Goal: Transaction & Acquisition: Book appointment/travel/reservation

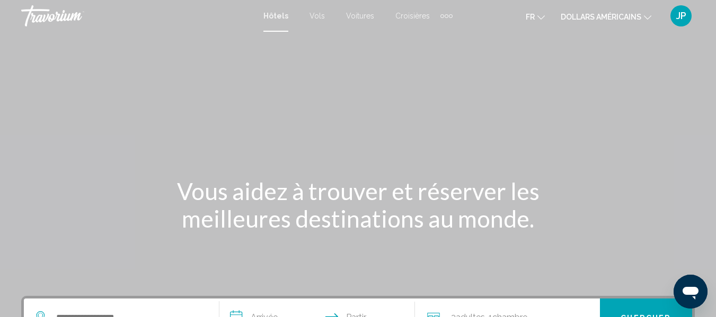
click at [650, 17] on icon "Changer de devise" at bounding box center [647, 17] width 7 height 7
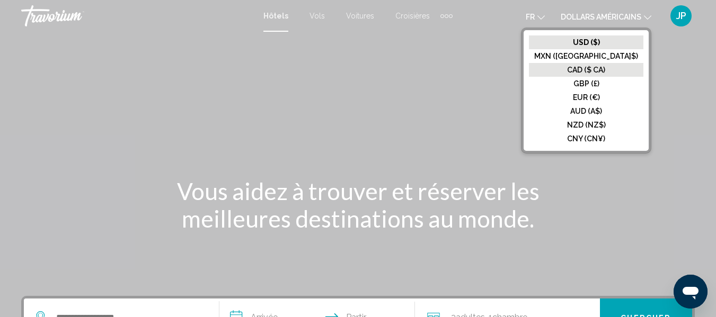
click at [622, 65] on button "CAD ($ CA)" at bounding box center [586, 70] width 114 height 14
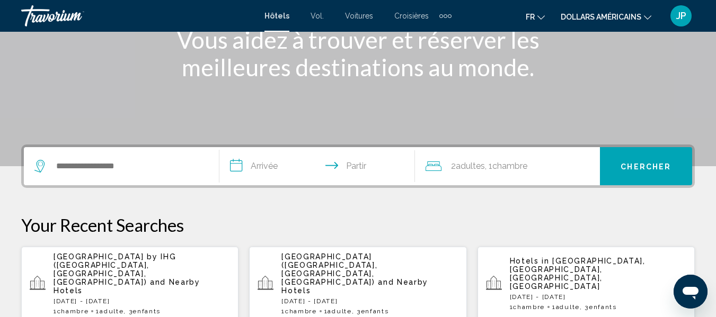
scroll to position [153, 0]
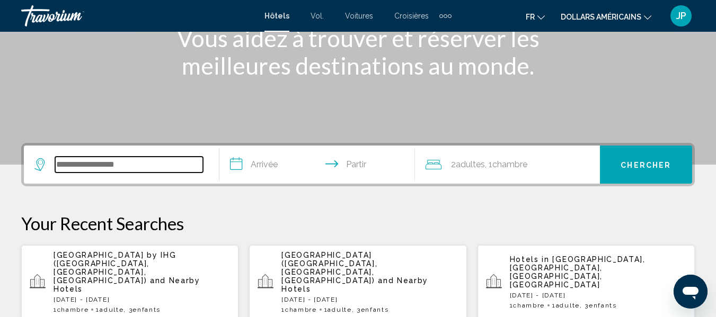
click at [64, 164] on input "Widget de recherche" at bounding box center [129, 165] width 148 height 16
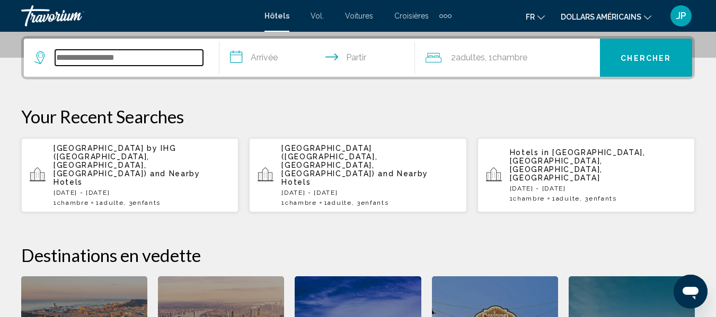
scroll to position [262, 0]
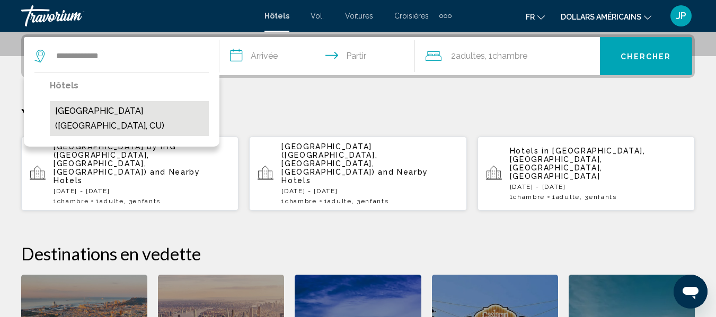
click at [146, 111] on button "Blau Varadero Hotel (Varadero, CU)" at bounding box center [129, 118] width 159 height 35
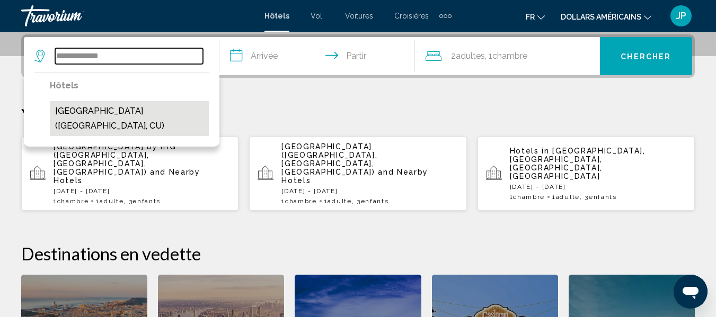
type input "**********"
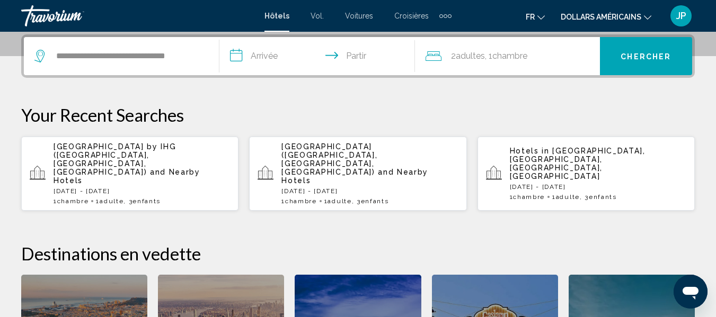
click at [273, 60] on input "**********" at bounding box center [319, 57] width 200 height 41
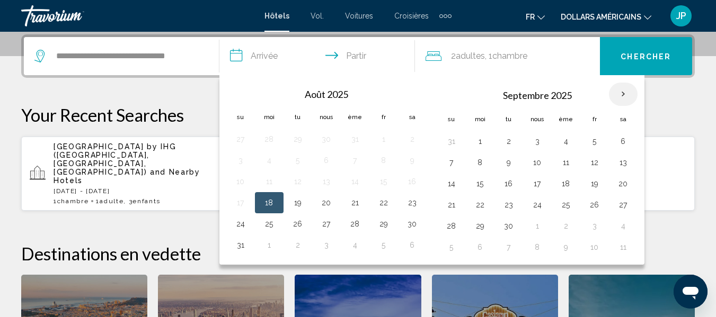
click at [623, 96] on th "Mois prochain" at bounding box center [623, 94] width 29 height 23
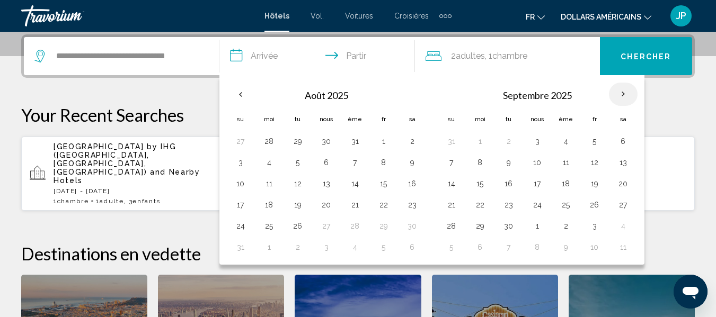
click at [623, 96] on th "Mois prochain" at bounding box center [623, 94] width 29 height 23
click at [624, 97] on th "Mois prochain" at bounding box center [623, 94] width 29 height 23
click at [623, 93] on th "Mois prochain" at bounding box center [623, 94] width 29 height 23
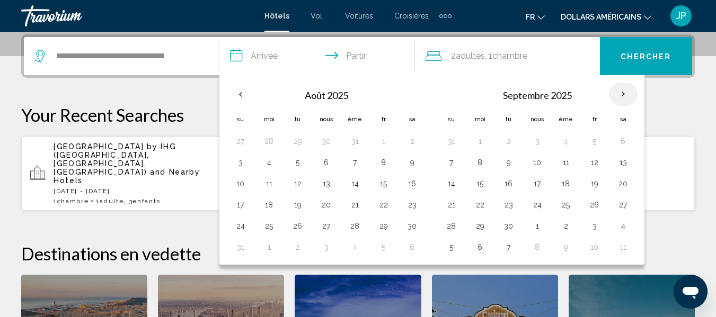
click at [623, 93] on th "Mois prochain" at bounding box center [623, 94] width 29 height 23
click at [240, 94] on th "Previous month" at bounding box center [240, 94] width 29 height 23
click at [624, 226] on button "4" at bounding box center [623, 226] width 17 height 15
click at [622, 94] on th "Mois prochain" at bounding box center [623, 94] width 29 height 23
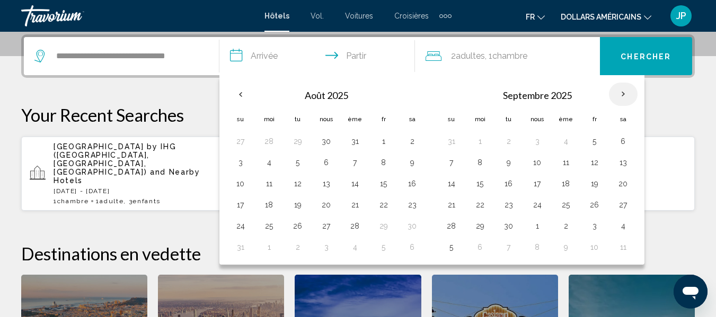
click at [622, 94] on th "Mois prochain" at bounding box center [623, 94] width 29 height 23
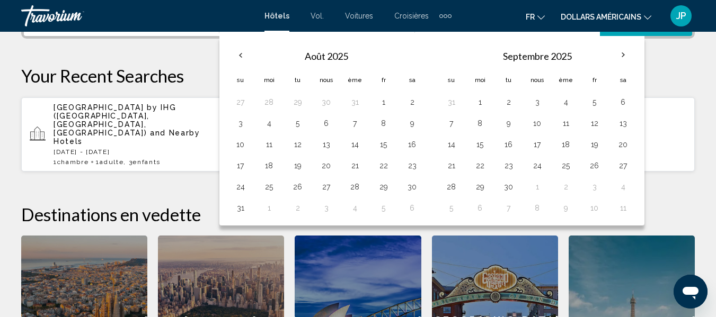
scroll to position [164, 0]
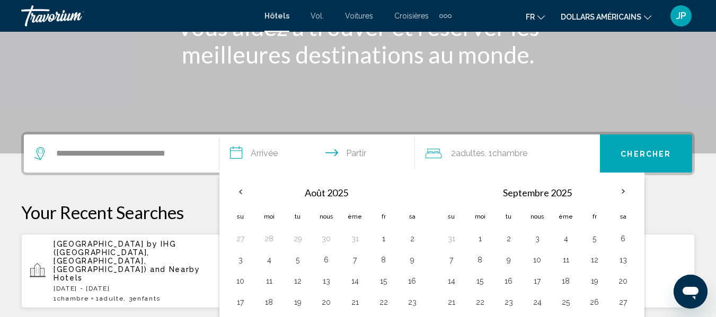
click at [357, 146] on input "**********" at bounding box center [319, 155] width 200 height 41
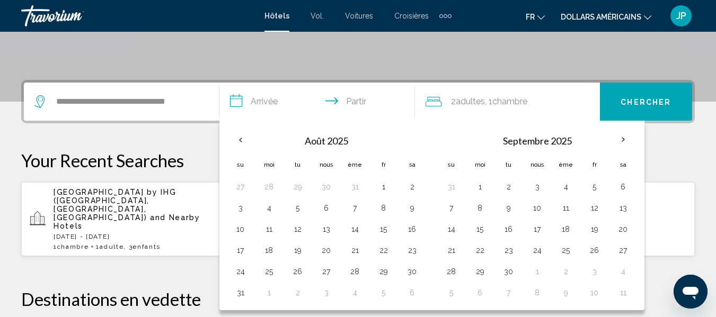
scroll to position [262, 0]
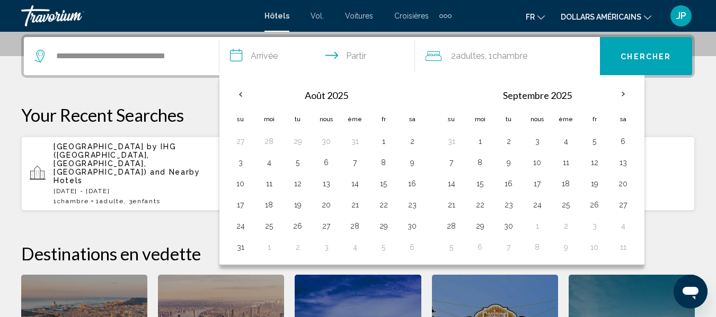
click at [253, 57] on input "**********" at bounding box center [319, 57] width 200 height 41
click at [527, 61] on span ", 1 Chambre pièces" at bounding box center [506, 56] width 42 height 15
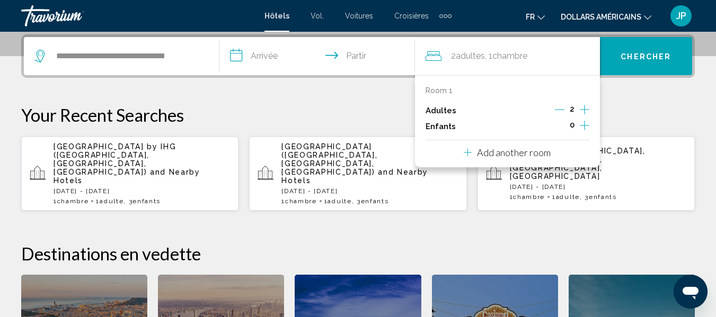
click at [265, 54] on input "**********" at bounding box center [319, 57] width 200 height 41
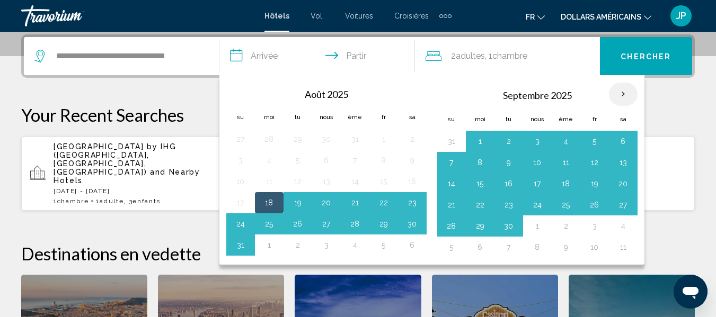
click at [621, 91] on th "Mois prochain" at bounding box center [623, 94] width 29 height 23
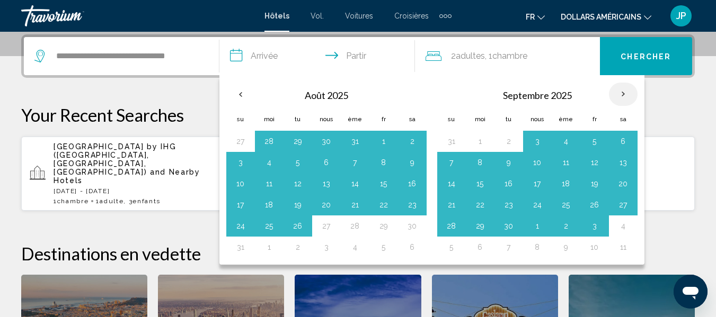
click at [621, 91] on th "Mois prochain" at bounding box center [623, 94] width 29 height 23
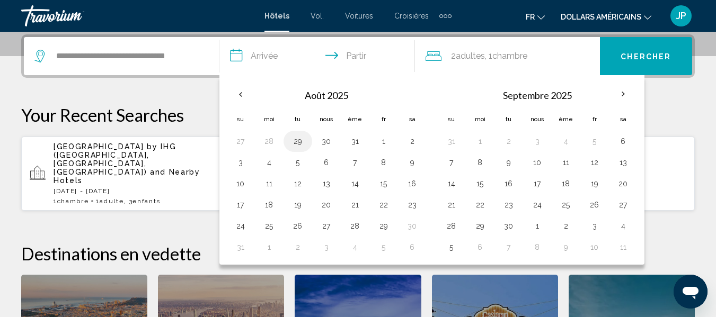
click at [300, 140] on button "29" at bounding box center [297, 141] width 17 height 15
click at [624, 93] on th "Mois prochain" at bounding box center [623, 94] width 29 height 23
click at [241, 93] on th "Previous month" at bounding box center [240, 94] width 29 height 23
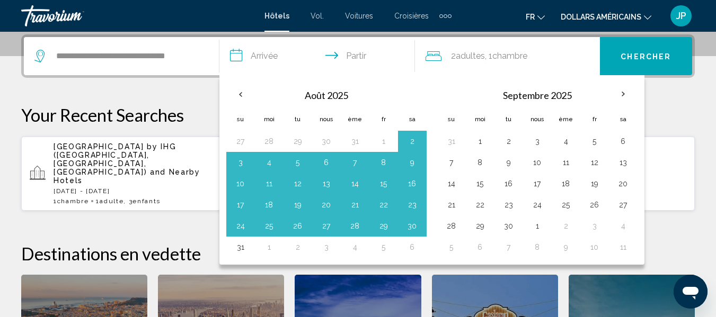
click at [270, 50] on input "**********" at bounding box center [319, 57] width 200 height 41
click at [485, 55] on font "adultes" at bounding box center [470, 56] width 29 height 10
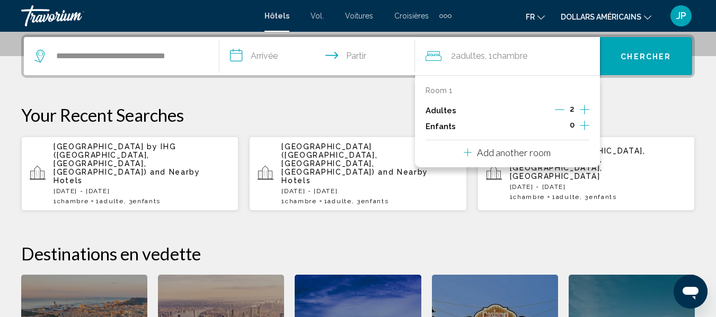
click at [635, 47] on button "Chercher" at bounding box center [646, 56] width 92 height 38
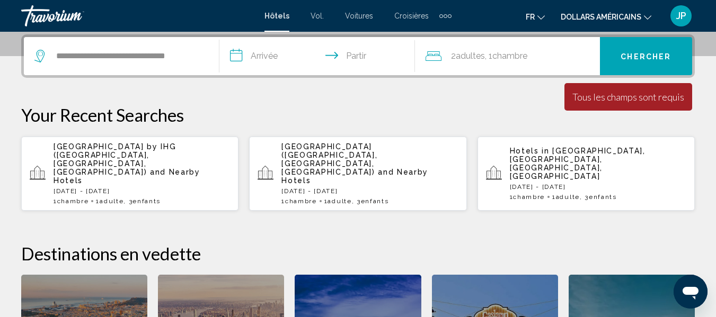
click at [271, 58] on input "**********" at bounding box center [319, 57] width 200 height 41
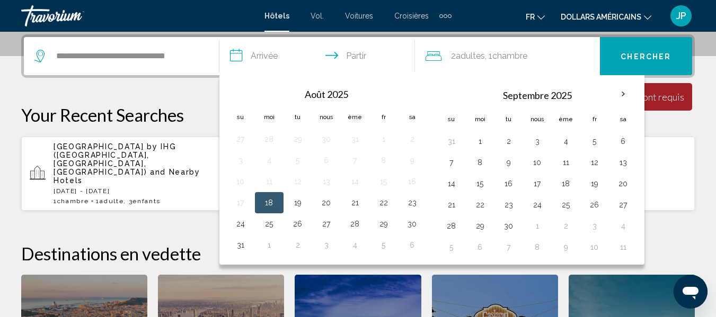
click at [266, 198] on button "18" at bounding box center [269, 203] width 17 height 15
click at [270, 205] on button "18" at bounding box center [269, 203] width 17 height 15
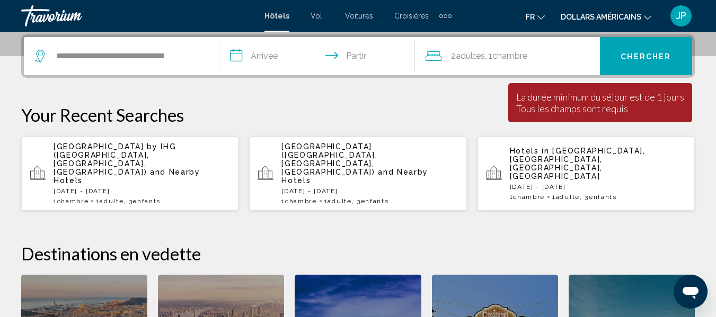
click at [262, 61] on input "**********" at bounding box center [319, 57] width 200 height 41
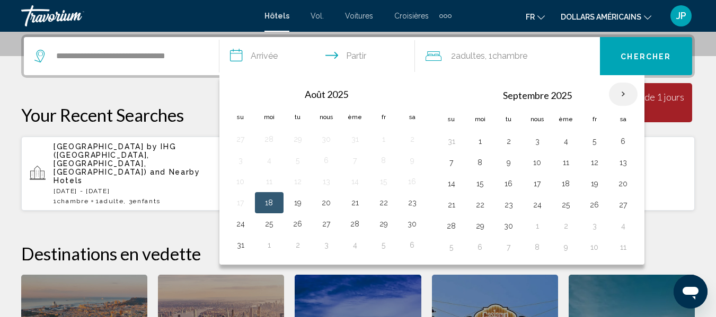
click at [623, 93] on th "Mois prochain" at bounding box center [623, 94] width 29 height 23
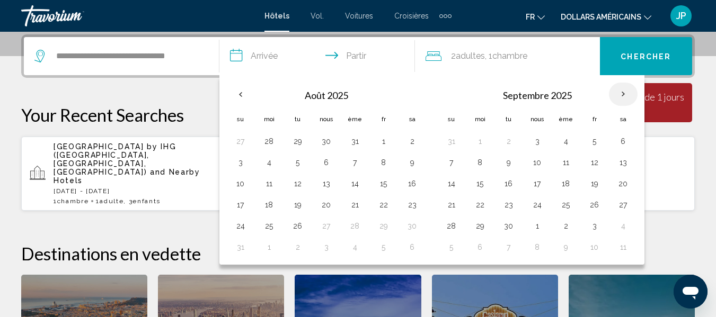
click at [623, 93] on th "Mois prochain" at bounding box center [623, 94] width 29 height 23
click at [622, 96] on th "Mois prochain" at bounding box center [623, 94] width 29 height 23
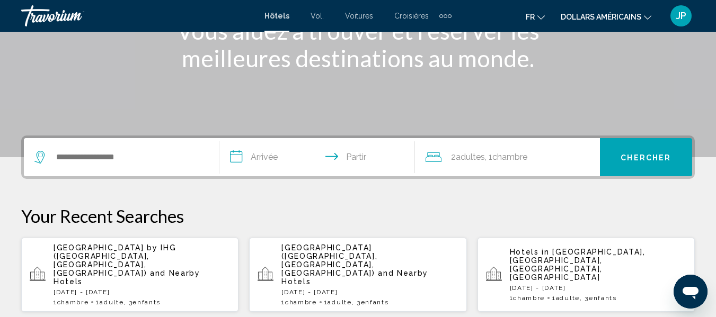
scroll to position [174, 0]
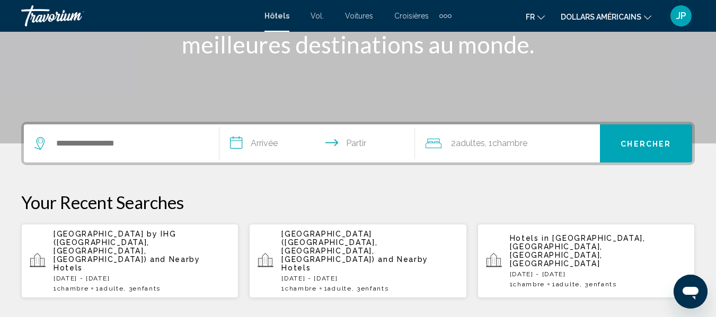
click at [69, 153] on div "Widget de recherche" at bounding box center [121, 144] width 174 height 38
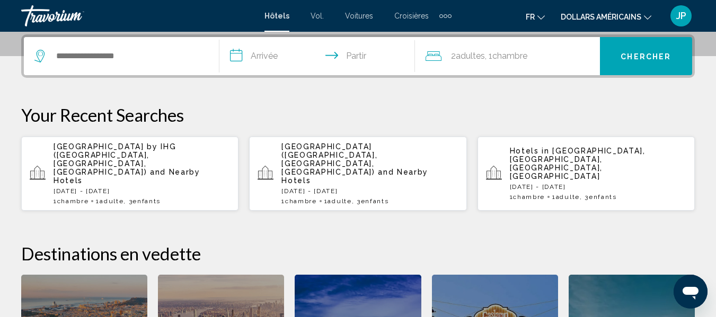
click at [84, 46] on div "Widget de recherche" at bounding box center [121, 56] width 174 height 38
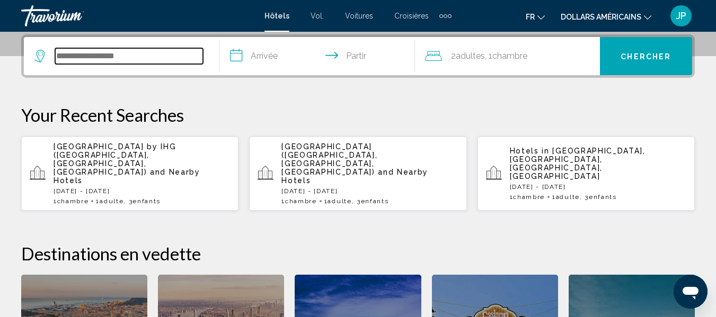
click at [84, 51] on input "Widget de recherche" at bounding box center [129, 56] width 148 height 16
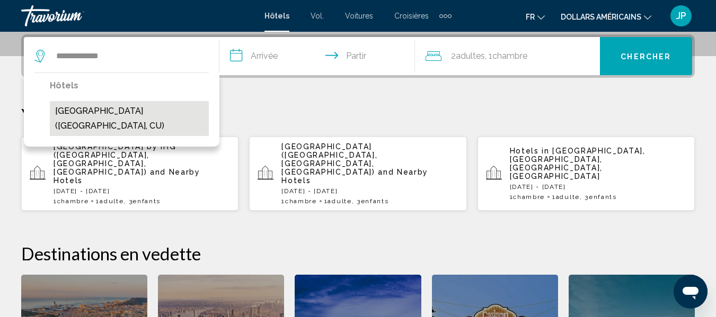
click at [132, 107] on button "Blau Varadero Hotel (Varadero, CU)" at bounding box center [129, 118] width 159 height 35
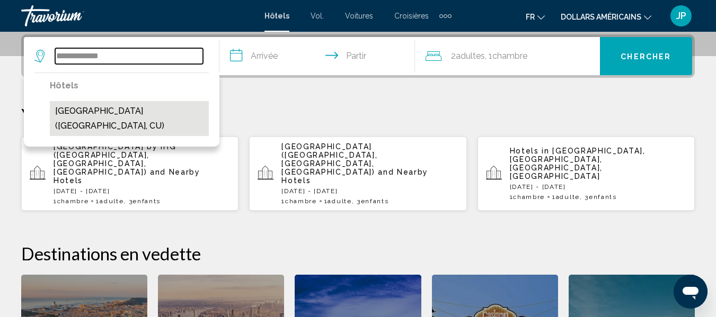
type input "**********"
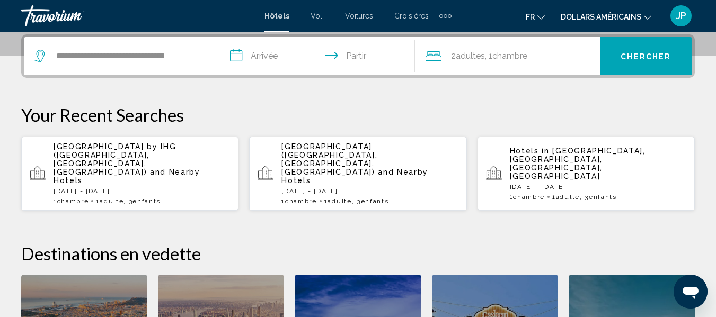
click at [238, 55] on input "**********" at bounding box center [319, 57] width 200 height 41
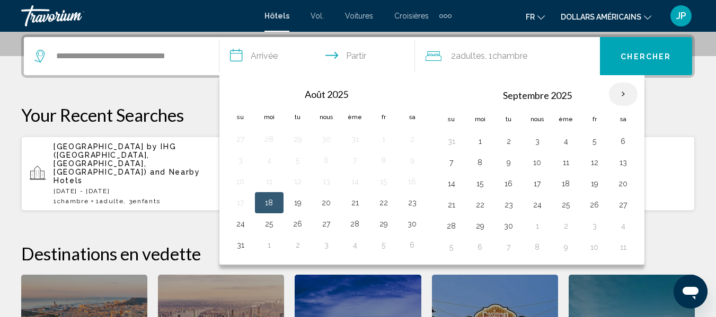
click at [623, 94] on th "Mois prochain" at bounding box center [623, 94] width 29 height 23
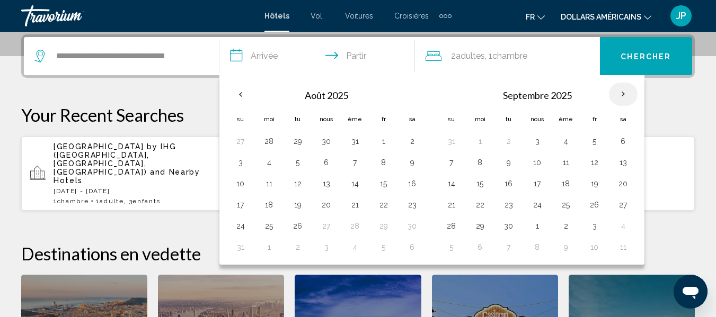
click at [623, 94] on th "Mois prochain" at bounding box center [623, 94] width 29 height 23
click at [451, 204] on button "21" at bounding box center [451, 205] width 17 height 15
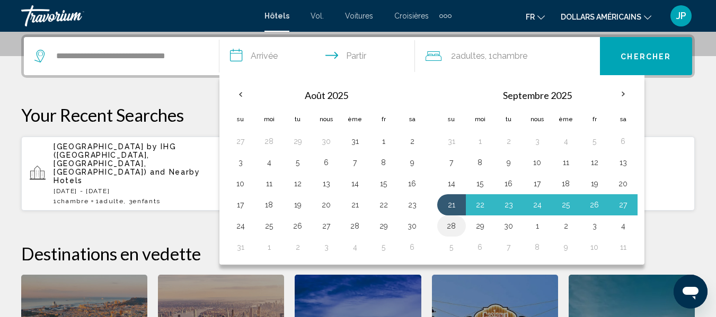
click at [456, 224] on button "28" at bounding box center [451, 226] width 17 height 15
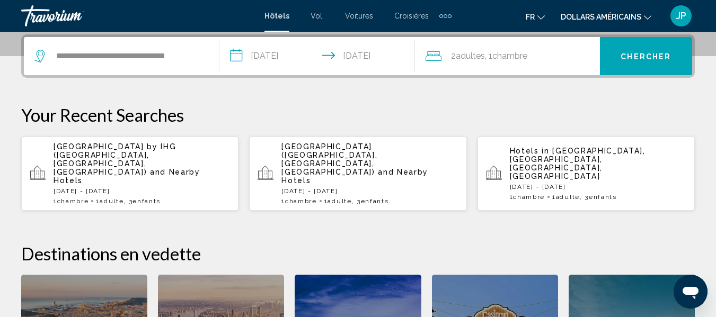
click at [254, 56] on input "**********" at bounding box center [319, 57] width 200 height 41
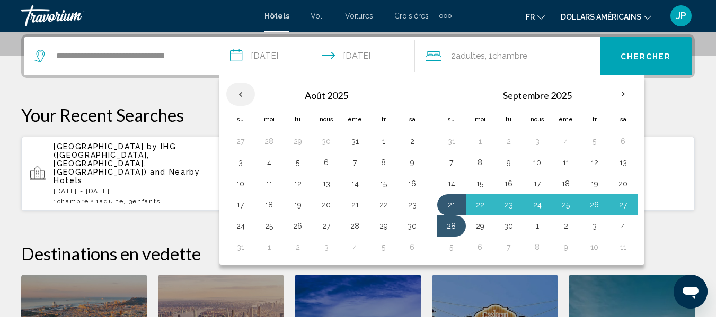
click at [238, 96] on th "Previous month" at bounding box center [240, 94] width 29 height 23
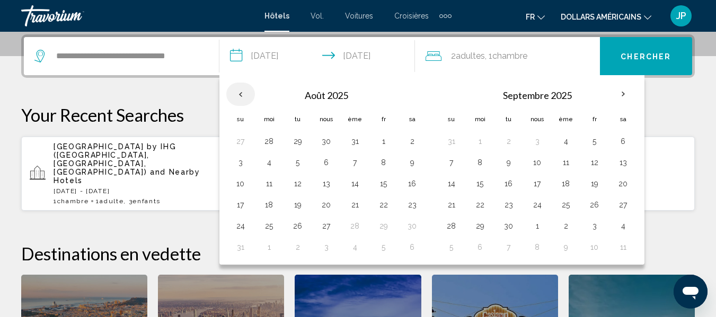
click at [238, 96] on th "Previous month" at bounding box center [240, 94] width 29 height 23
click at [240, 206] on button "17" at bounding box center [240, 205] width 17 height 15
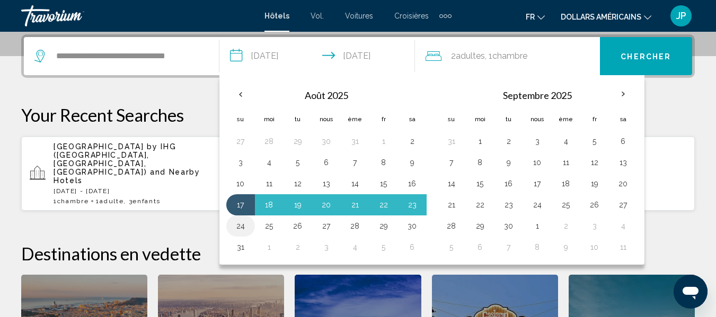
click at [243, 225] on button "24" at bounding box center [240, 226] width 17 height 15
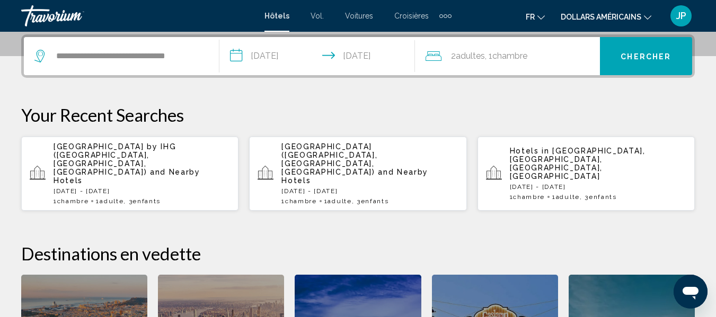
click at [238, 53] on input "**********" at bounding box center [319, 57] width 200 height 41
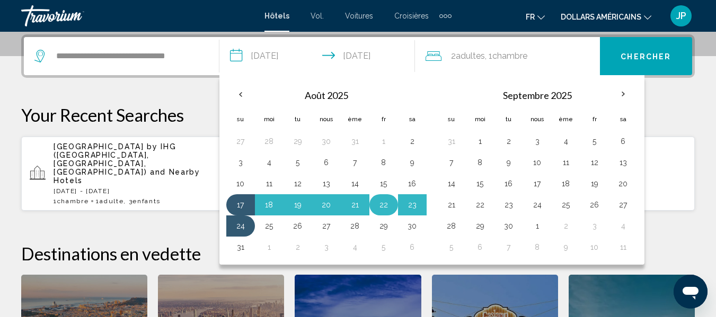
click at [382, 207] on button "22" at bounding box center [383, 205] width 17 height 15
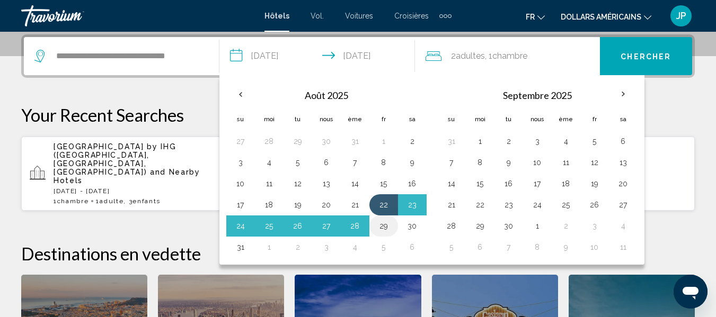
click at [383, 226] on button "29" at bounding box center [383, 226] width 17 height 15
type input "**********"
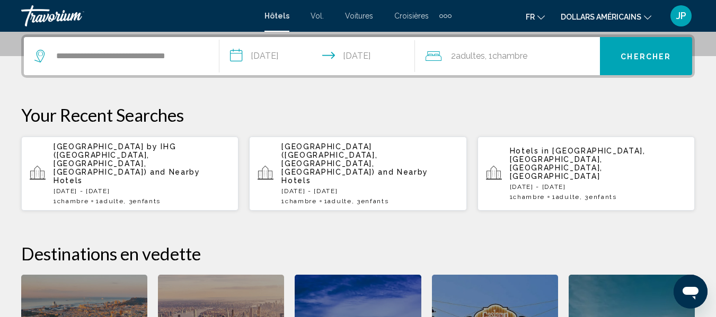
click at [656, 63] on button "Chercher" at bounding box center [646, 56] width 92 height 38
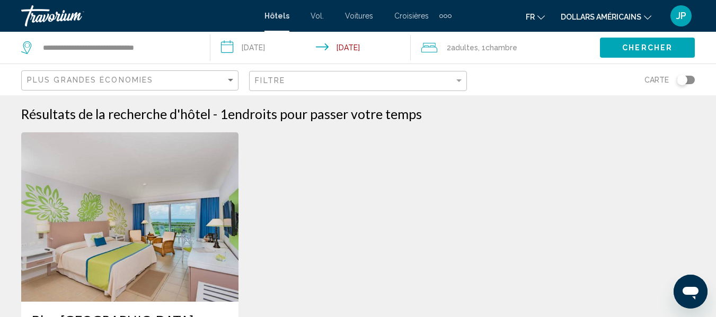
click at [271, 50] on input "**********" at bounding box center [312, 49] width 204 height 35
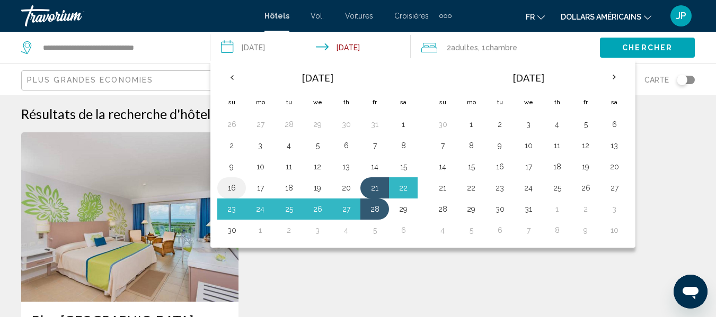
click at [227, 186] on button "16" at bounding box center [231, 188] width 17 height 15
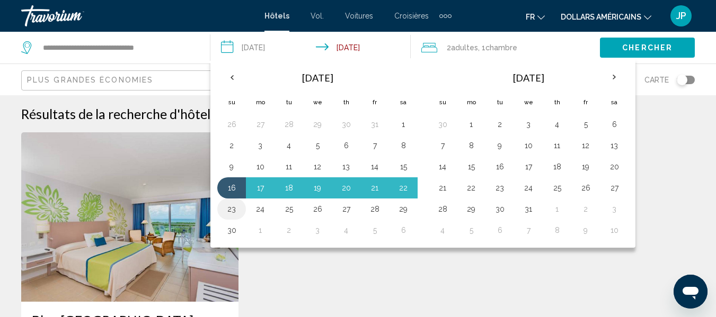
click at [232, 207] on button "23" at bounding box center [231, 209] width 17 height 15
type input "**********"
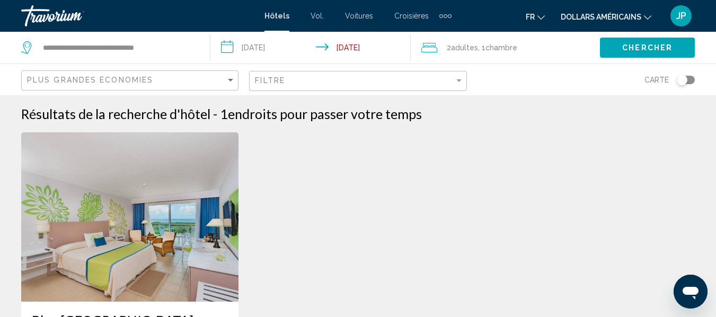
click at [613, 52] on button "Chercher" at bounding box center [647, 48] width 95 height 20
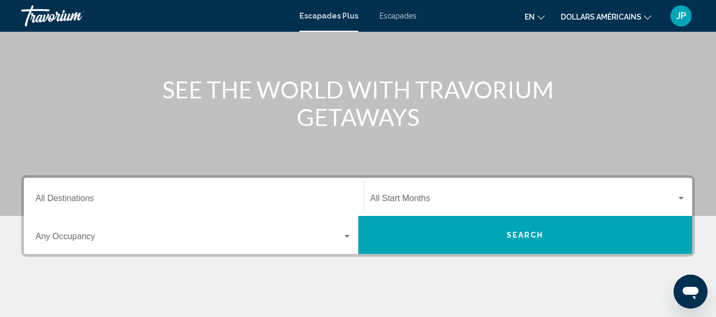
scroll to position [105, 0]
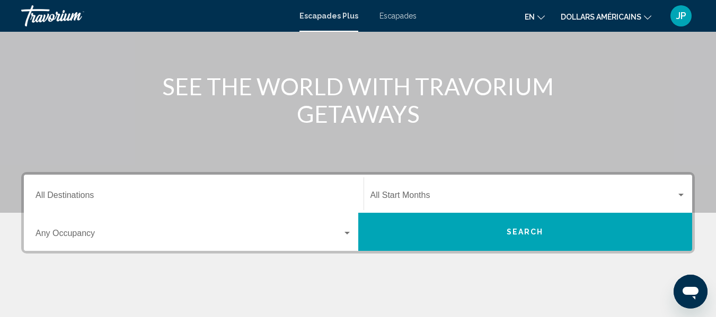
click at [74, 187] on div "Destination All Destinations" at bounding box center [194, 194] width 316 height 33
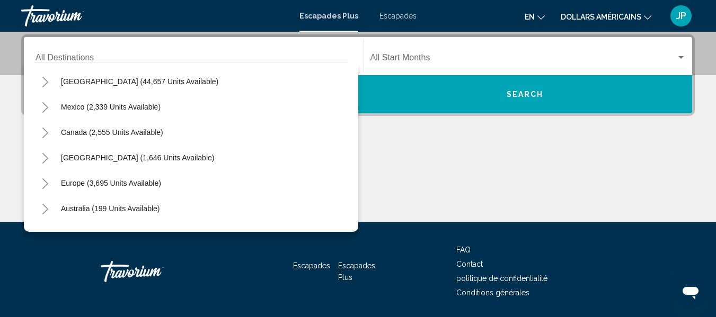
scroll to position [20, 0]
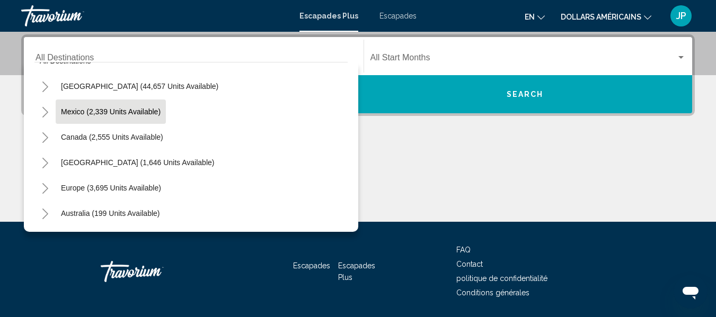
click at [95, 111] on span "Mexico (2,339 units available)" at bounding box center [111, 112] width 100 height 8
type input "**********"
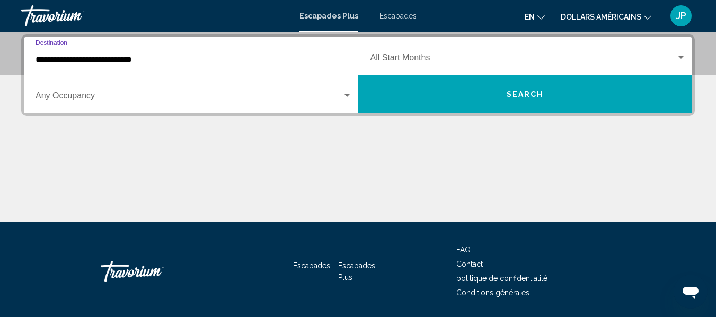
click at [683, 59] on div "Widget de recherche" at bounding box center [681, 58] width 10 height 8
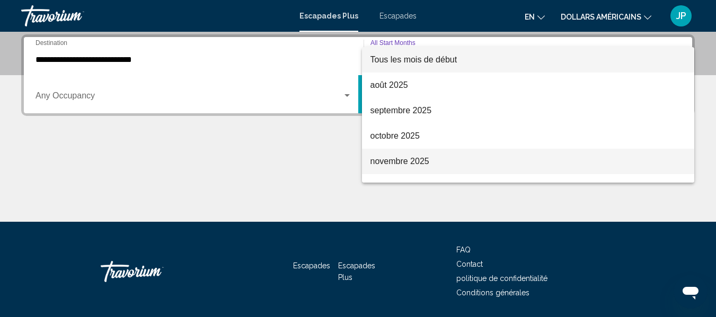
click at [389, 160] on font "novembre 2025" at bounding box center [399, 161] width 59 height 9
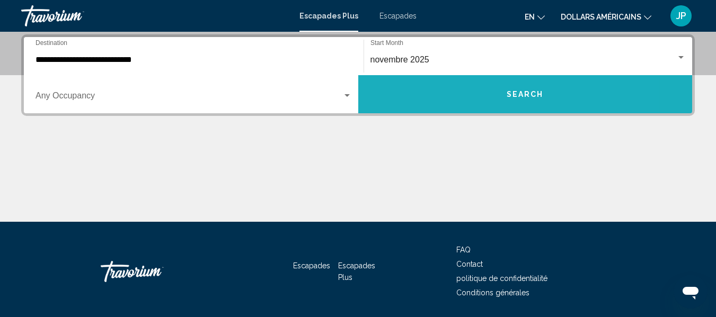
click at [474, 88] on button "Search" at bounding box center [525, 94] width 334 height 38
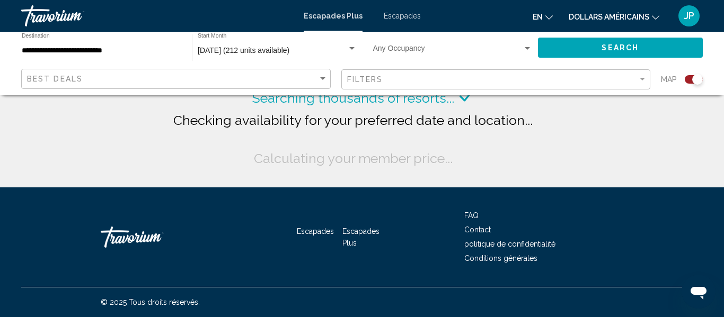
click at [651, 17] on button "dollars américains USD ($) MXN (Mex$) CAD (Can$) GBP (£) EUR (€) AUD (A$) NZD (…" at bounding box center [614, 16] width 91 height 15
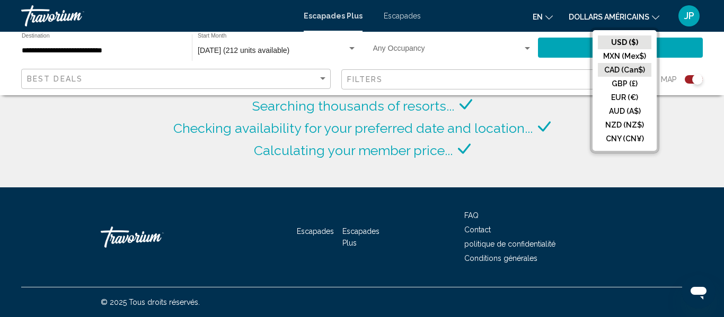
click at [630, 68] on button "CAD (Can$)" at bounding box center [625, 70] width 54 height 14
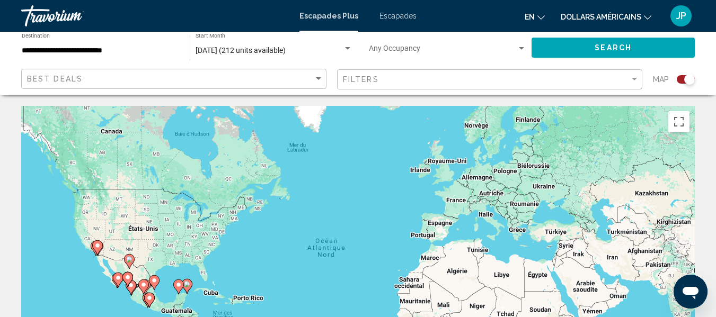
click at [645, 19] on icon "Changer de devise" at bounding box center [647, 17] width 7 height 7
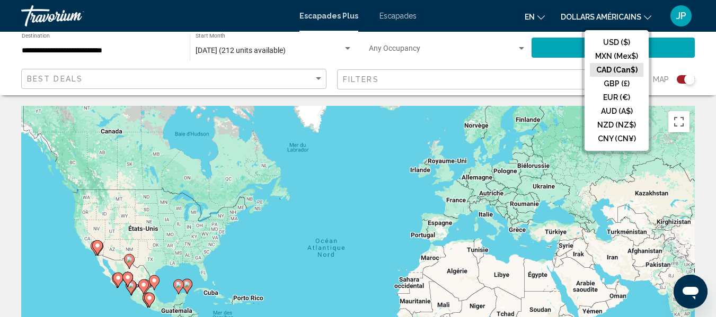
click at [628, 69] on button "CAD (Can$)" at bounding box center [617, 70] width 54 height 14
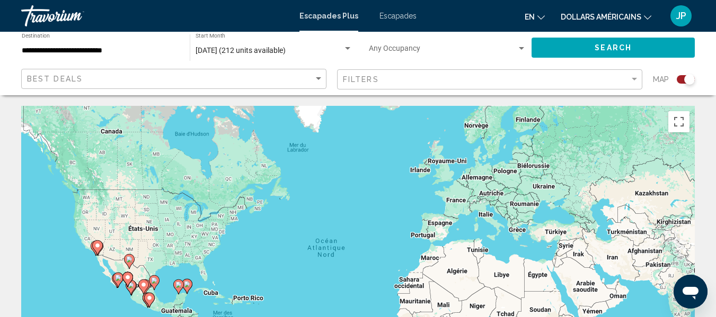
click at [543, 15] on icon "Changer de langue" at bounding box center [540, 17] width 7 height 7
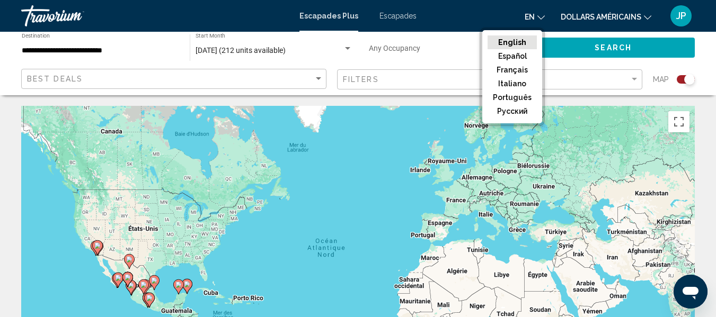
click at [570, 19] on font "dollars américains" at bounding box center [601, 17] width 81 height 8
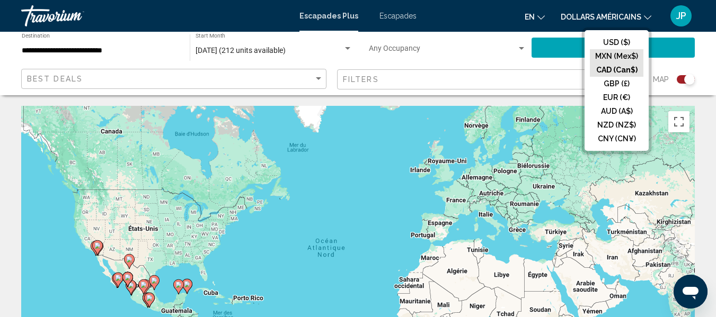
click at [609, 58] on button "MXN (Mex$)" at bounding box center [617, 56] width 54 height 14
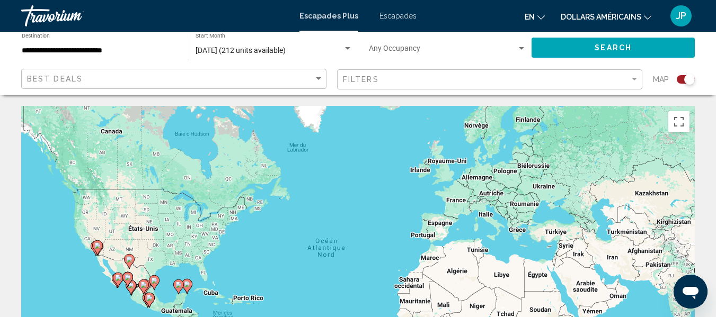
click at [643, 19] on button "dollars américains USD ($) MXN (Mex$) CAD (Can$) GBP (£) EUR (€) AUD (A$) NZD (…" at bounding box center [606, 16] width 91 height 15
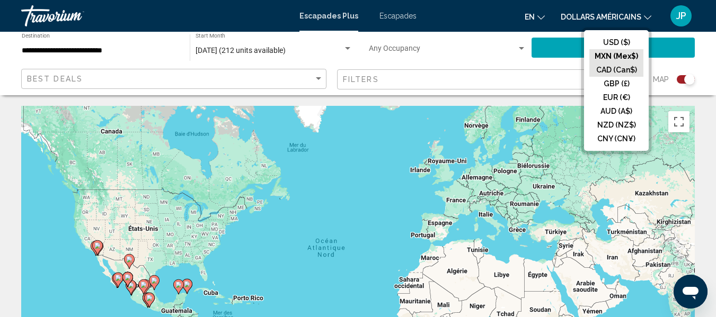
click at [621, 71] on button "CAD (Can$)" at bounding box center [616, 70] width 54 height 14
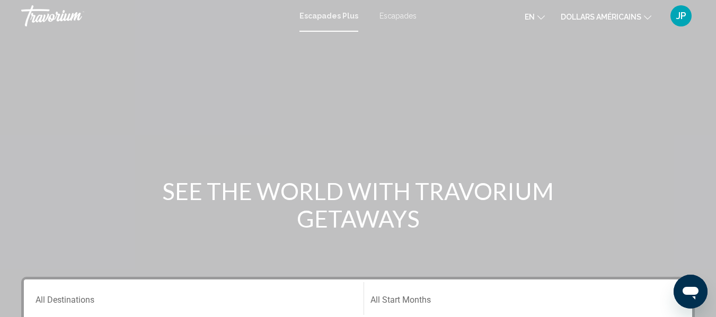
click at [119, 301] on input "Destination All Destinations" at bounding box center [194, 303] width 316 height 10
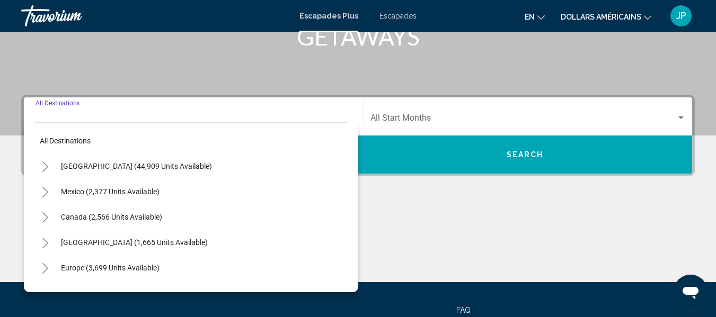
scroll to position [243, 0]
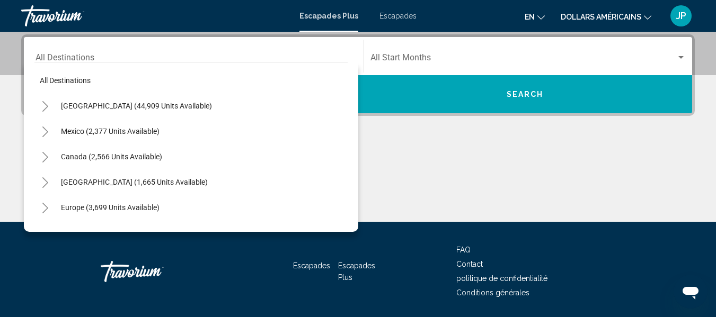
click at [578, 16] on font "dollars américains" at bounding box center [601, 17] width 81 height 8
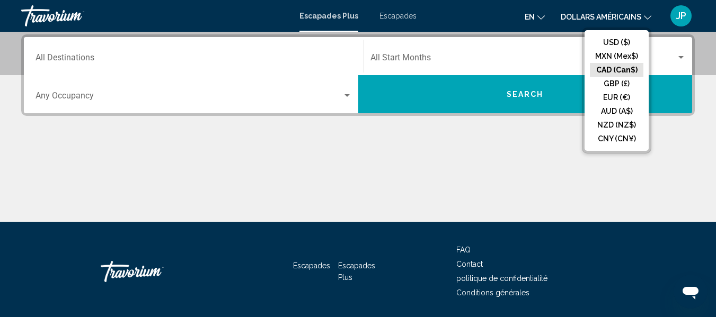
click at [613, 67] on button "CAD (Can$)" at bounding box center [617, 70] width 54 height 14
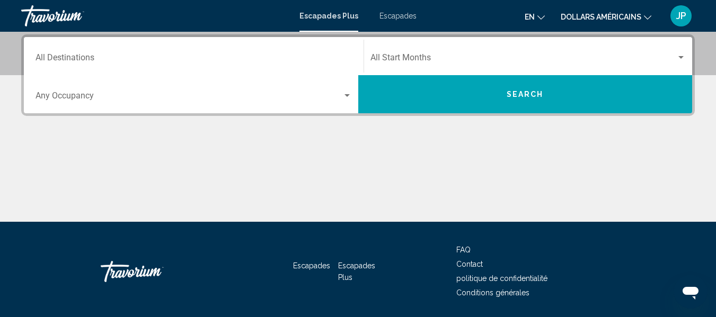
click at [646, 20] on button "dollars américains USD ($) MXN (Mex$) CAD (Can$) GBP (£) EUR (€) AUD (A$) NZD (…" at bounding box center [606, 16] width 91 height 15
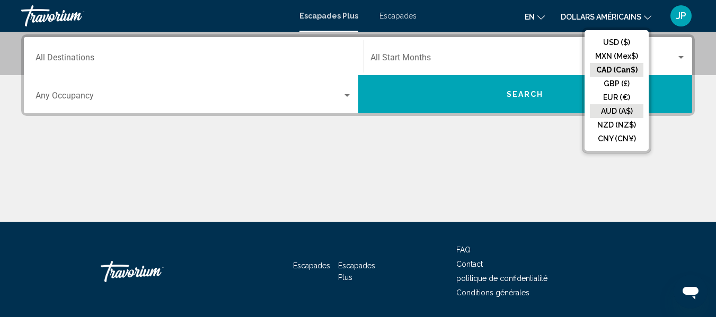
click at [622, 113] on button "AUD (A$)" at bounding box center [617, 111] width 54 height 14
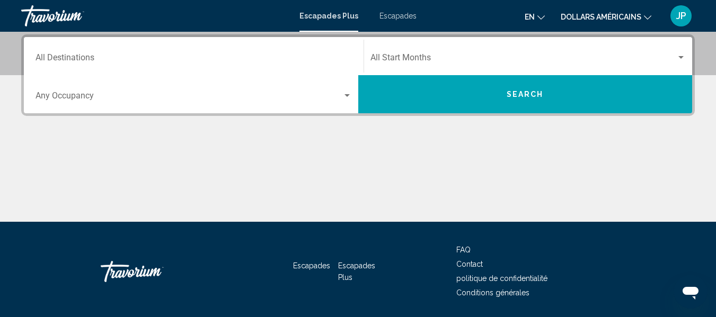
click at [646, 21] on button "dollars américains USD ($) MXN (Mex$) CAD (Can$) GBP (£) EUR (€) AUD (A$) NZD (…" at bounding box center [606, 16] width 91 height 15
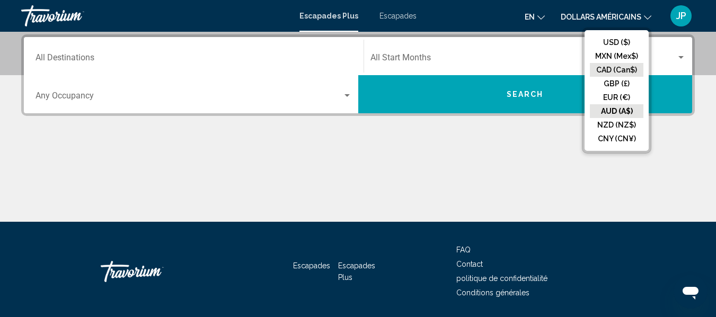
click at [626, 69] on button "CAD (Can$)" at bounding box center [617, 70] width 54 height 14
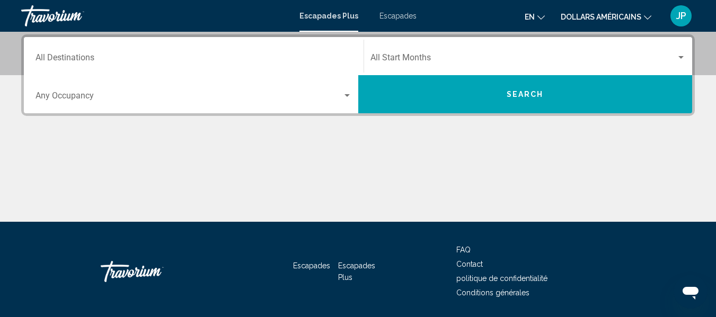
click at [57, 49] on div "Destination All Destinations" at bounding box center [194, 56] width 316 height 33
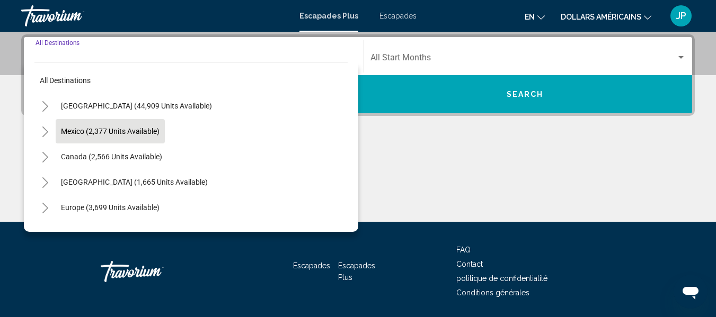
click at [92, 125] on button "Mexico (2,377 units available)" at bounding box center [110, 131] width 109 height 24
type input "**********"
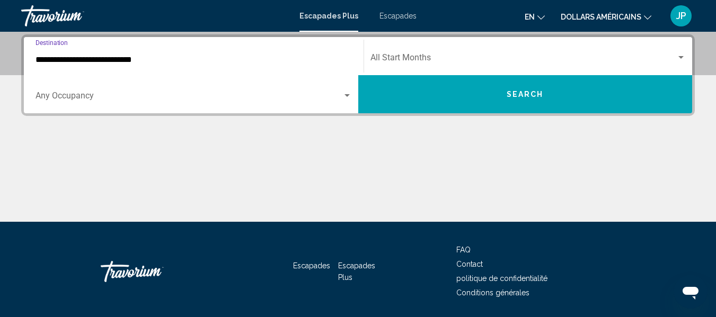
click at [587, 67] on div "Start Month All Start Months" at bounding box center [528, 56] width 316 height 33
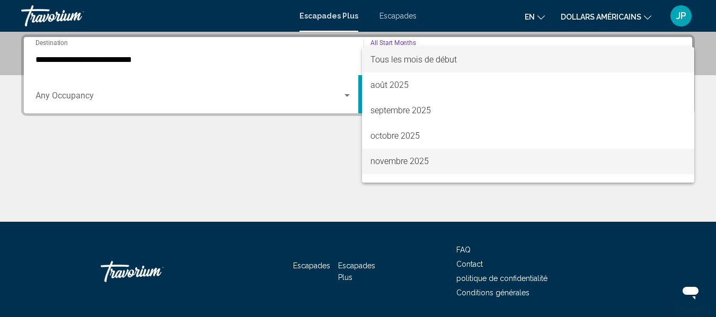
click at [393, 162] on font "novembre 2025" at bounding box center [399, 161] width 58 height 10
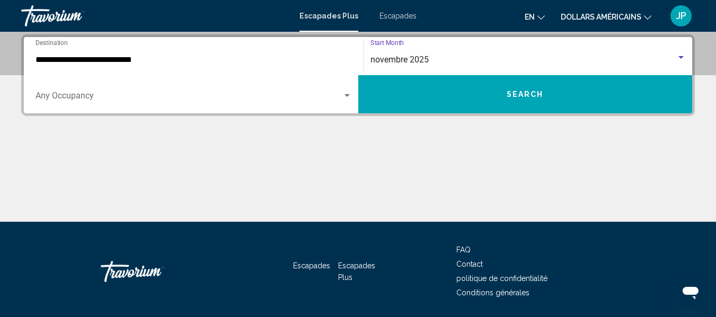
click at [481, 96] on button "Search" at bounding box center [525, 94] width 334 height 38
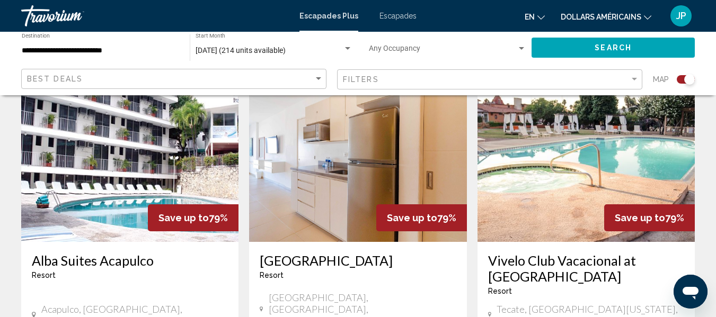
scroll to position [406, 0]
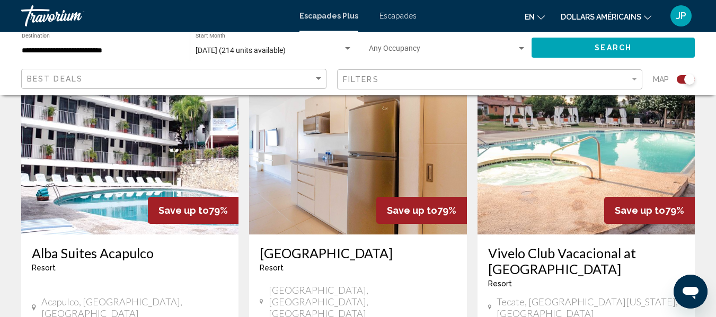
click at [128, 152] on img "Contenu principal" at bounding box center [129, 150] width 217 height 170
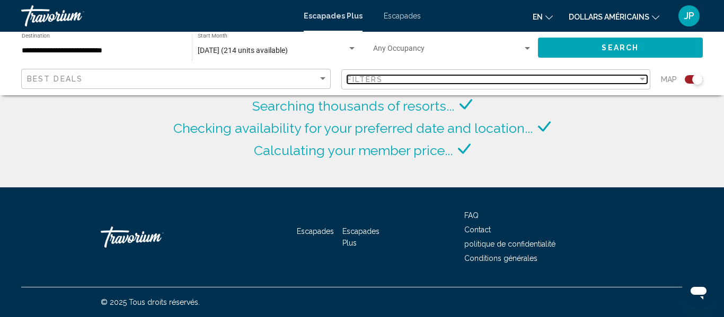
click at [640, 78] on div "Filter" at bounding box center [642, 79] width 5 height 3
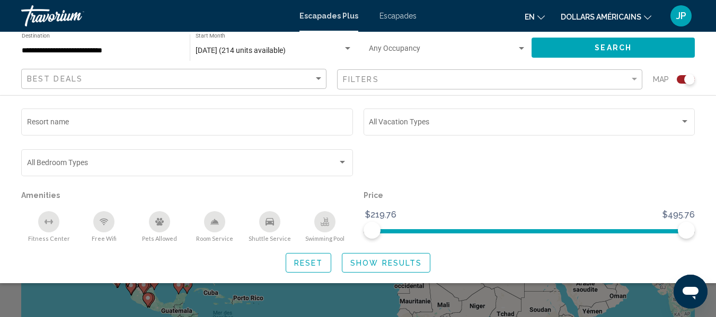
click at [640, 78] on mat-form-field "Filters" at bounding box center [489, 79] width 305 height 21
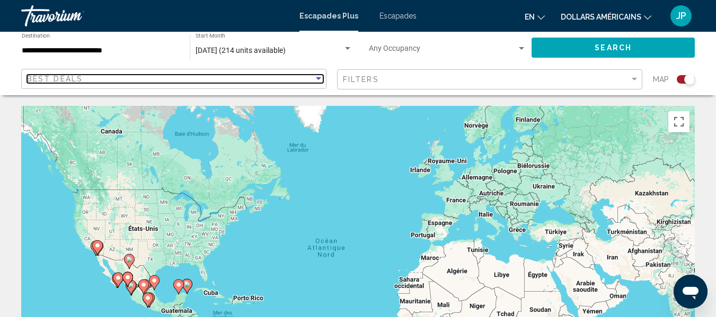
click at [316, 79] on div "Sort by" at bounding box center [318, 78] width 5 height 3
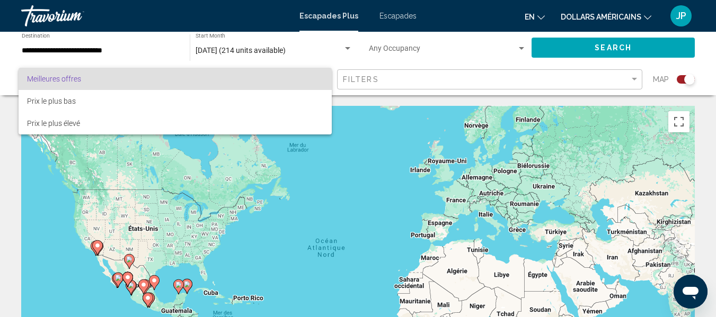
click at [316, 79] on span "Meilleures offres" at bounding box center [175, 79] width 296 height 22
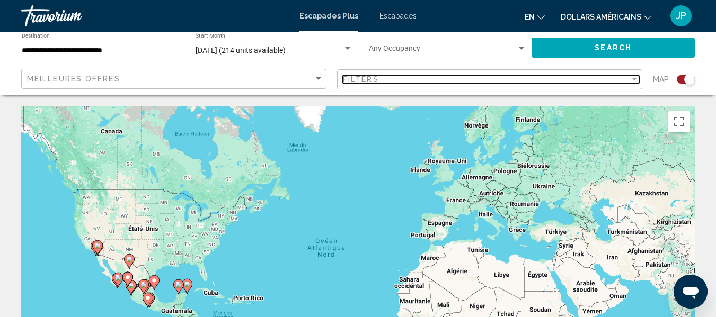
click at [633, 81] on div "Filter" at bounding box center [634, 79] width 5 height 3
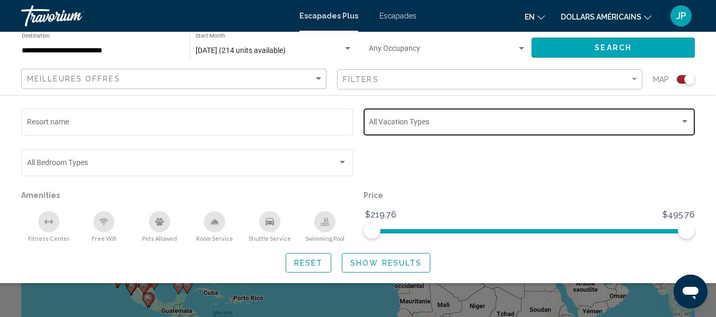
click at [688, 124] on div "Search widget" at bounding box center [685, 122] width 10 height 8
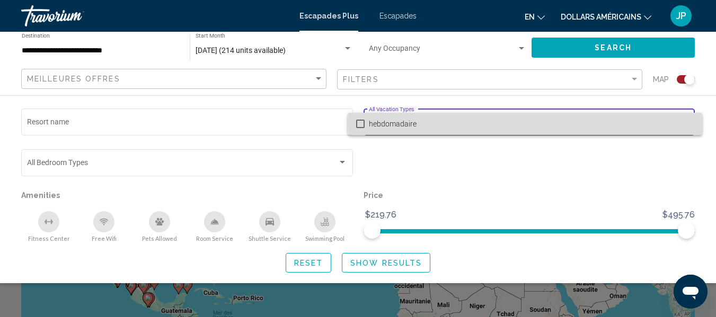
click at [688, 124] on span "hebdomadaire" at bounding box center [531, 124] width 325 height 22
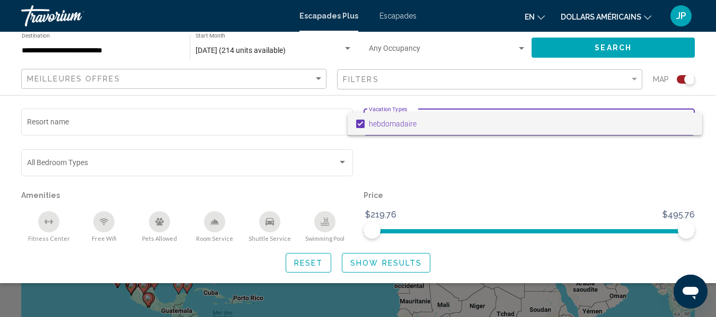
click at [688, 124] on span "hebdomadaire" at bounding box center [531, 124] width 325 height 22
click at [687, 107] on div at bounding box center [358, 158] width 716 height 317
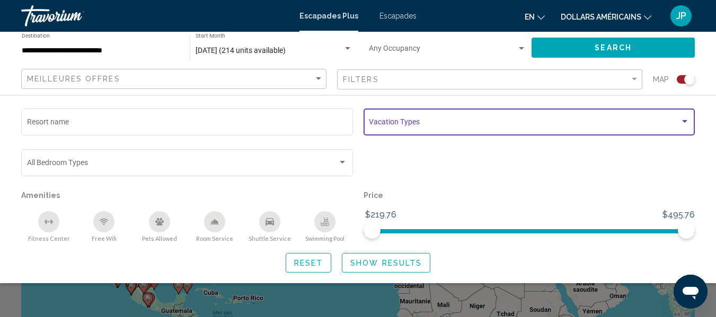
click at [686, 120] on div "Search widget" at bounding box center [685, 122] width 10 height 8
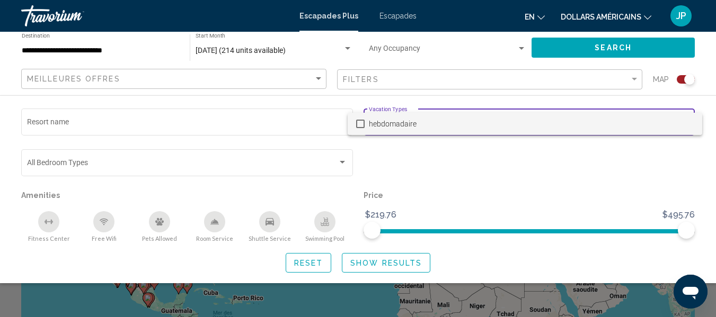
click at [686, 120] on span "hebdomadaire" at bounding box center [531, 124] width 325 height 22
click at [688, 106] on div at bounding box center [358, 158] width 716 height 317
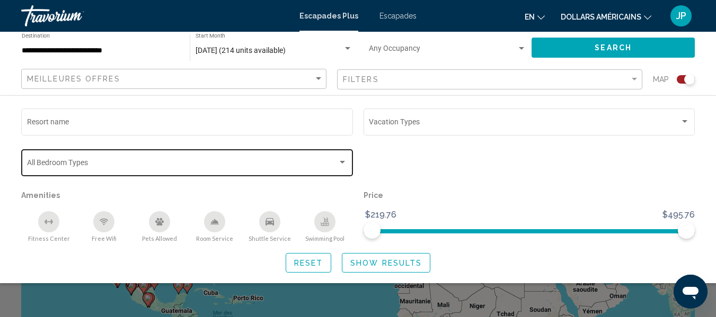
click at [348, 158] on div "Bedroom Types All Bedroom Types" at bounding box center [187, 161] width 332 height 29
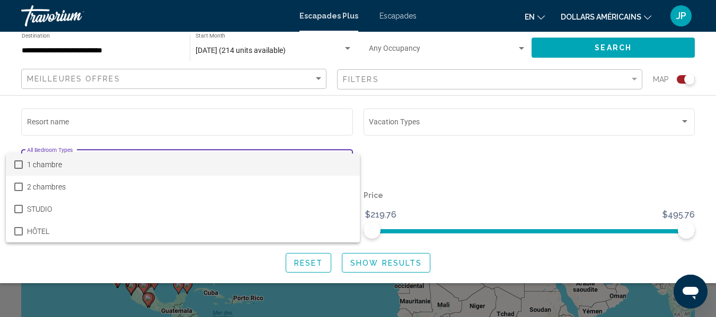
click at [339, 138] on div at bounding box center [358, 158] width 716 height 317
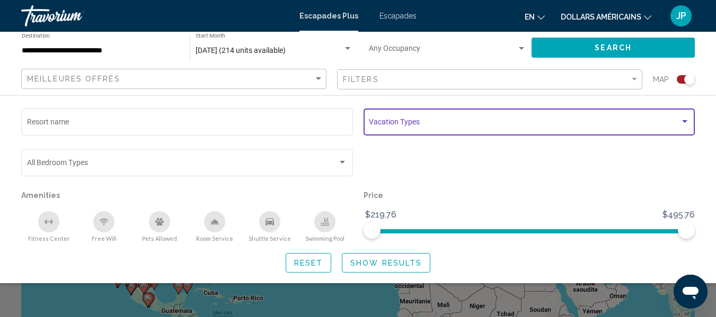
click at [683, 119] on div "Search widget" at bounding box center [685, 122] width 10 height 8
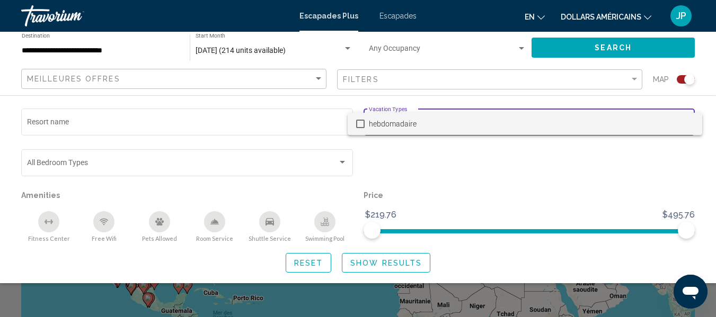
click at [304, 261] on div at bounding box center [358, 158] width 716 height 317
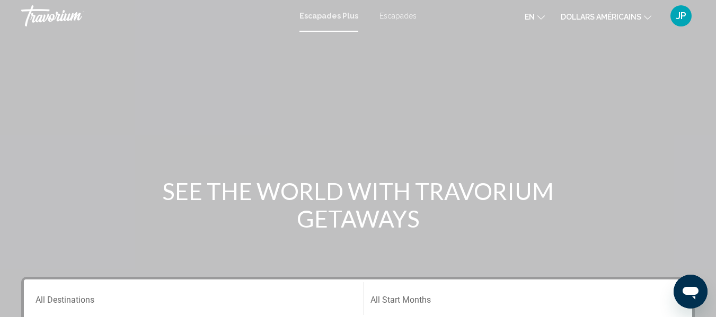
click at [571, 15] on font "dollars américains" at bounding box center [601, 17] width 81 height 8
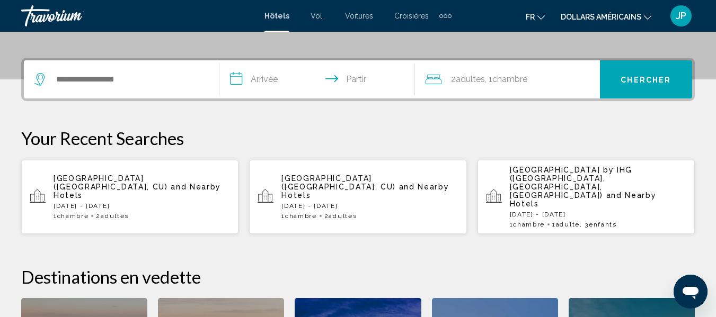
scroll to position [240, 0]
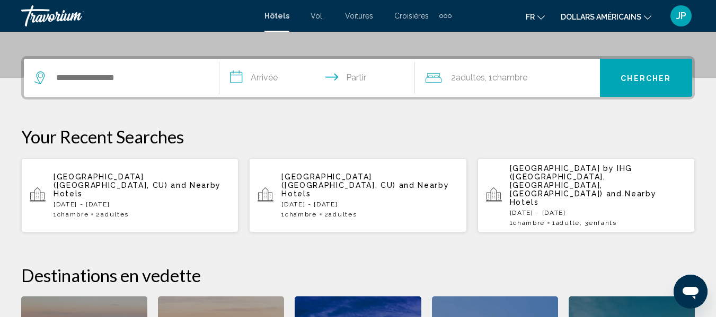
click at [94, 87] on div "Widget de recherche" at bounding box center [121, 78] width 174 height 38
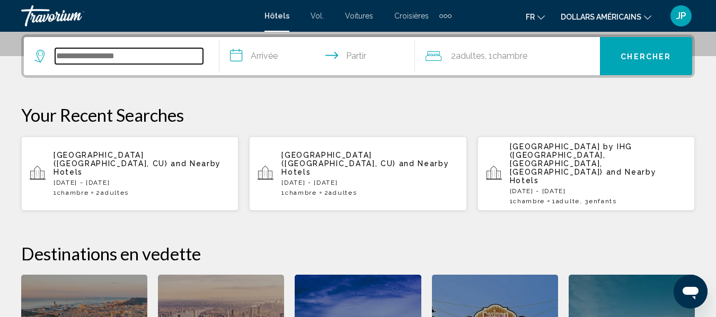
click at [80, 56] on input "Widget de recherche" at bounding box center [129, 56] width 148 height 16
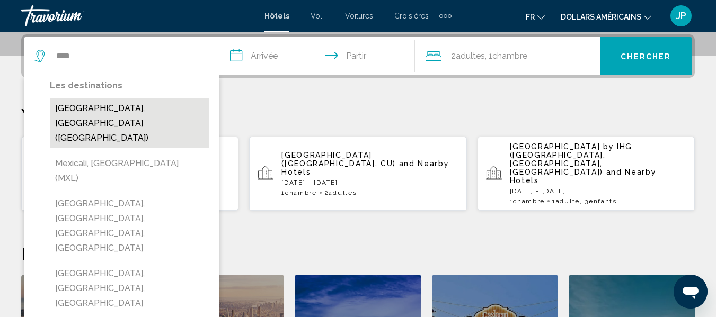
click at [144, 107] on button "[GEOGRAPHIC_DATA], [GEOGRAPHIC_DATA] ([GEOGRAPHIC_DATA])" at bounding box center [129, 124] width 159 height 50
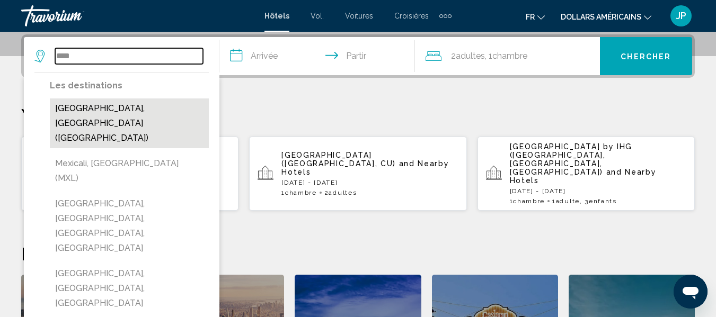
type input "**********"
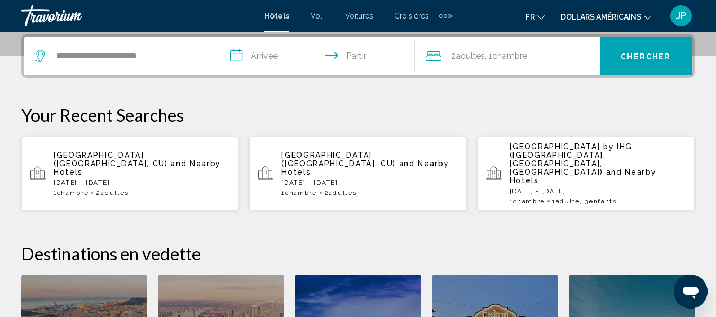
click at [281, 57] on input "**********" at bounding box center [319, 57] width 200 height 41
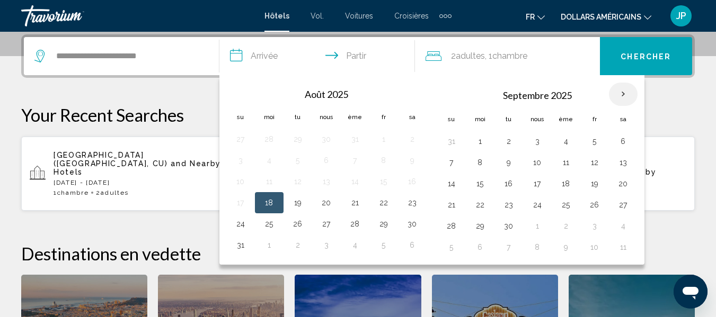
click at [624, 92] on th "Mois prochain" at bounding box center [623, 94] width 29 height 23
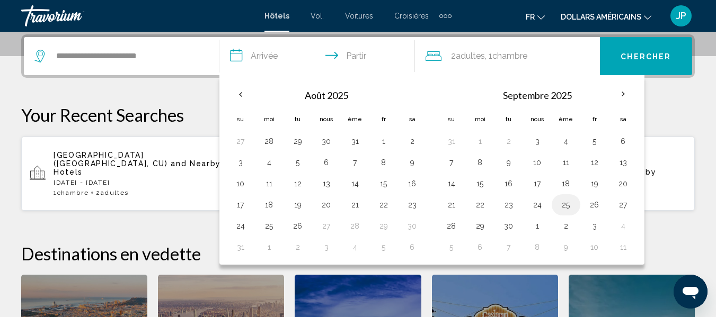
click at [568, 207] on button "25" at bounding box center [565, 205] width 17 height 15
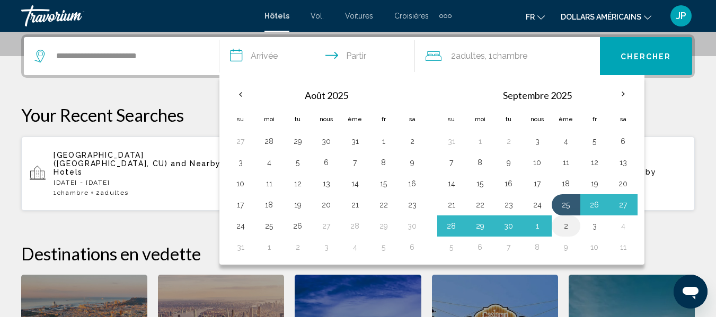
click at [568, 224] on button "2" at bounding box center [565, 226] width 17 height 15
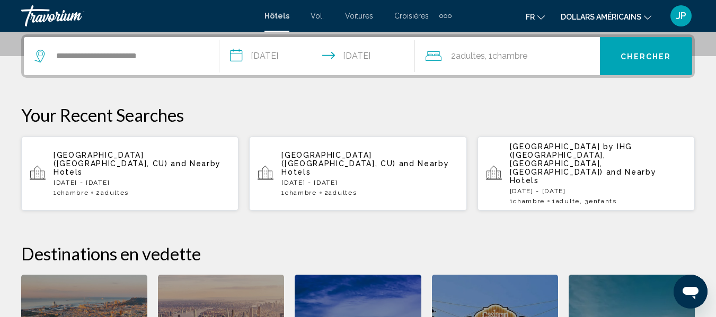
click at [288, 56] on input "**********" at bounding box center [319, 57] width 200 height 41
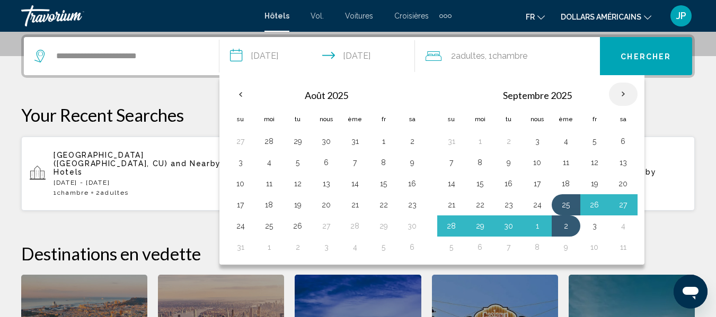
click at [623, 94] on th "Mois prochain" at bounding box center [623, 94] width 29 height 23
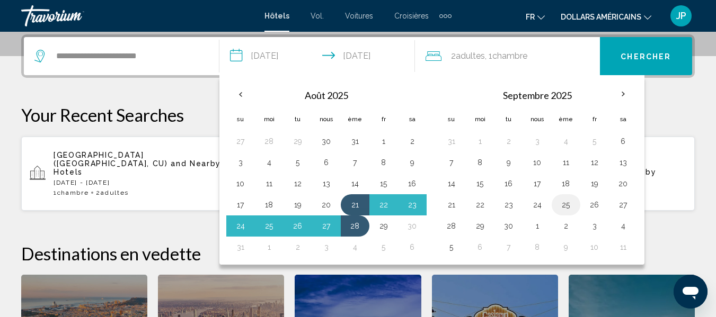
click at [565, 206] on button "25" at bounding box center [565, 205] width 17 height 15
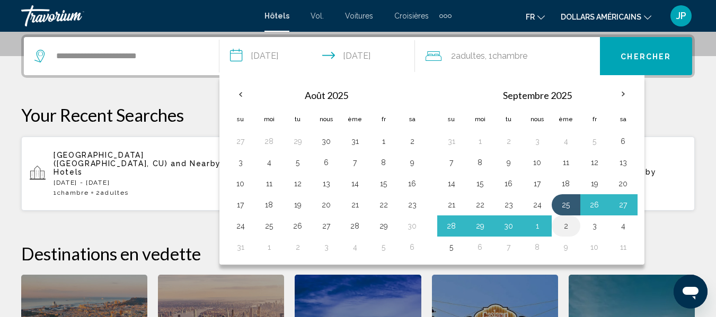
click at [569, 224] on button "2" at bounding box center [565, 226] width 17 height 15
type input "**********"
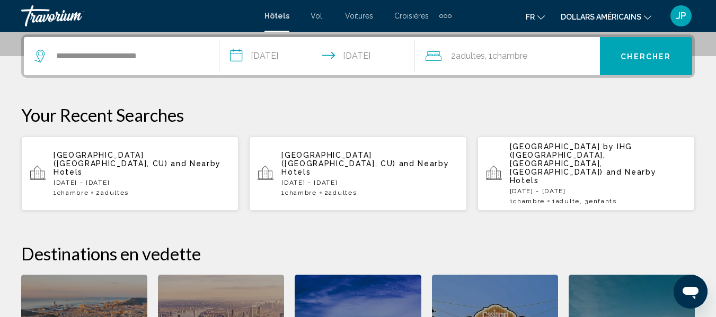
click at [646, 61] on button "Chercher" at bounding box center [646, 56] width 92 height 38
